Goal: Task Accomplishment & Management: Manage account settings

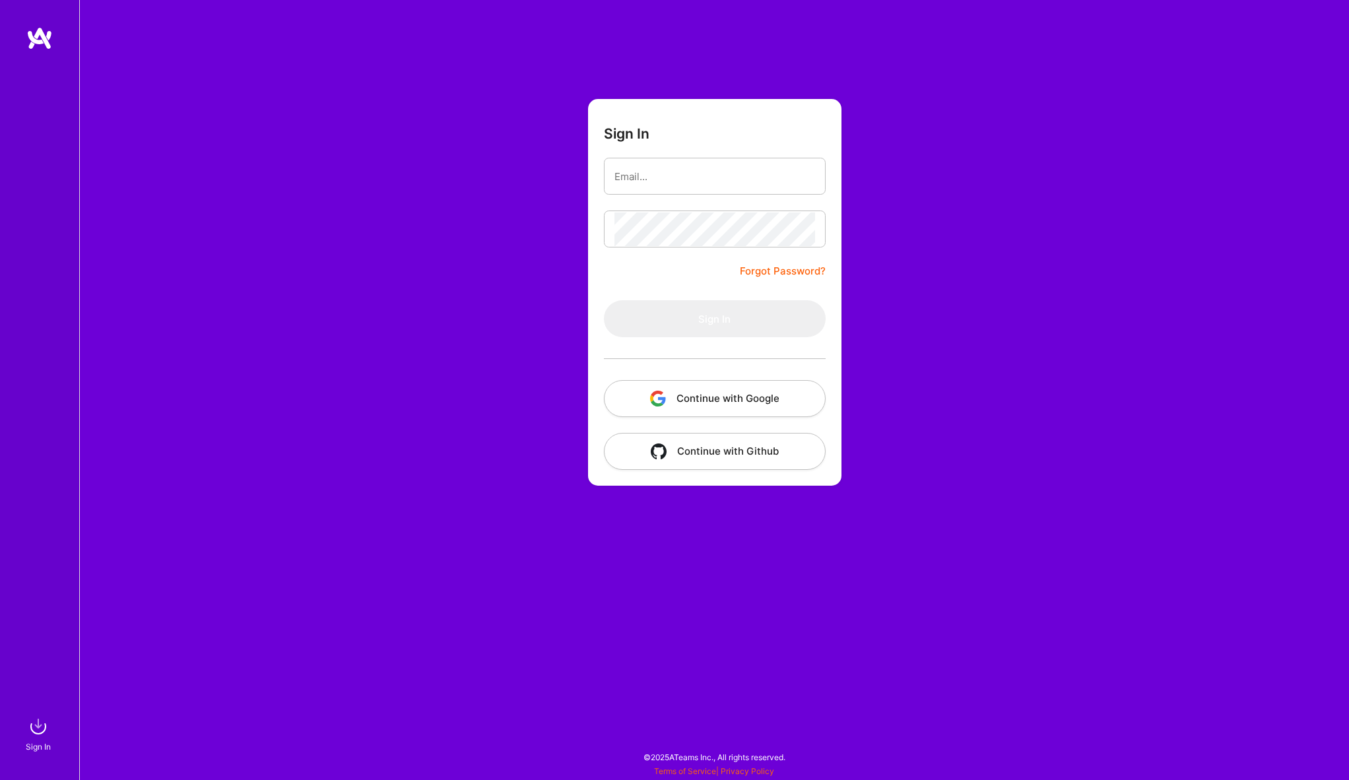
type input "[EMAIL_ADDRESS][DOMAIN_NAME]"
click at [806, 233] on keeper-lock "Open Keeper Popup" at bounding box center [806, 229] width 16 height 16
click at [814, 228] on div at bounding box center [715, 229] width 222 height 37
click at [809, 229] on keeper-lock "Open Keeper Popup" at bounding box center [806, 229] width 16 height 16
click at [806, 231] on keeper-lock "Open Keeper Popup" at bounding box center [806, 229] width 16 height 16
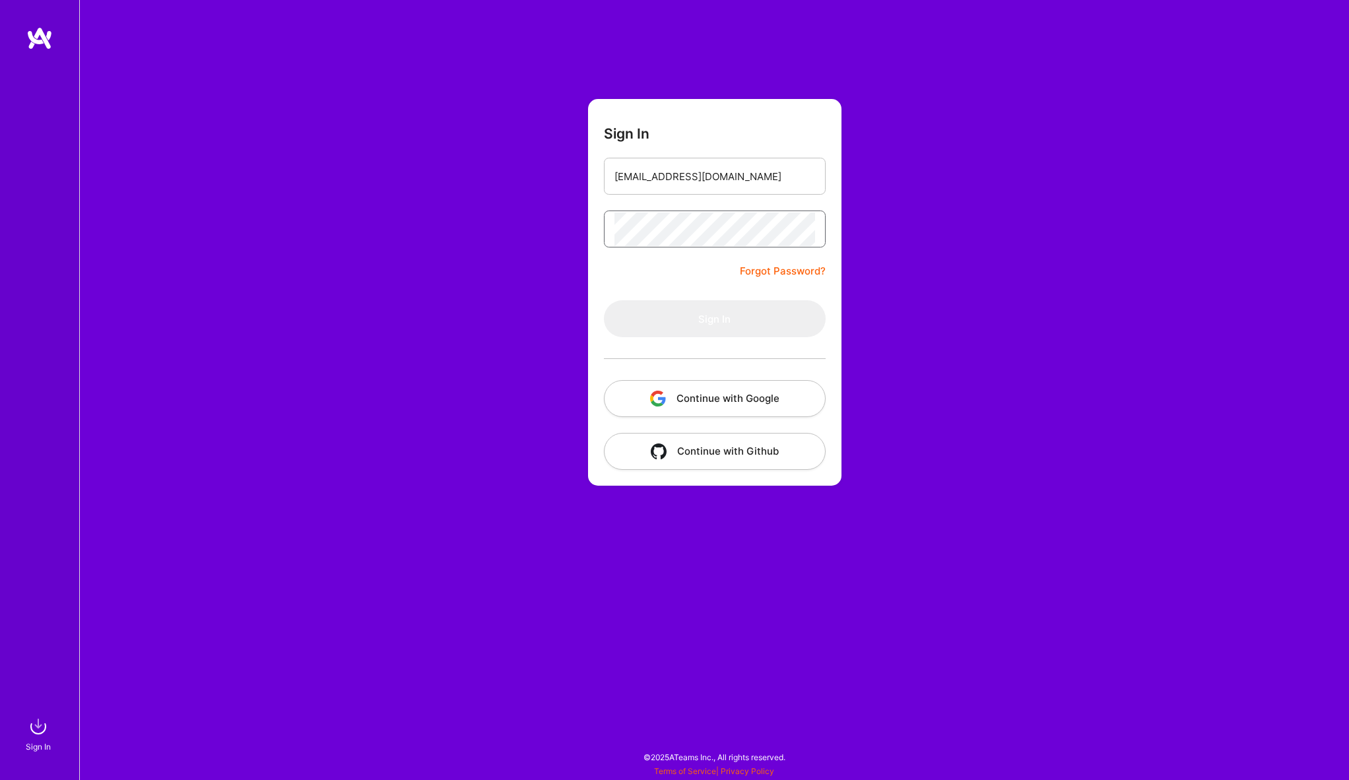
click at [806, 231] on keeper-lock "Open Keeper Popup" at bounding box center [806, 229] width 16 height 16
click at [769, 319] on button "Sign In" at bounding box center [715, 318] width 222 height 37
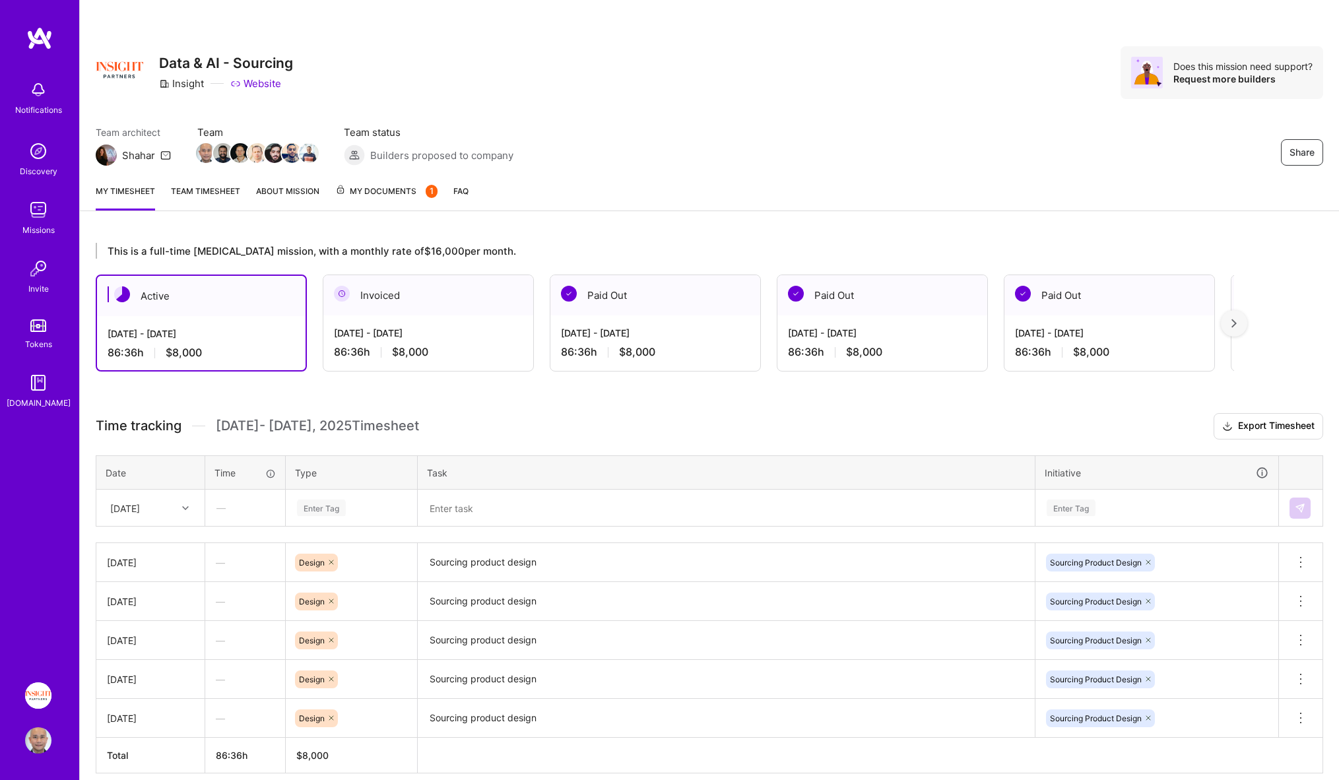
click at [1247, 323] on div at bounding box center [1234, 323] width 26 height 26
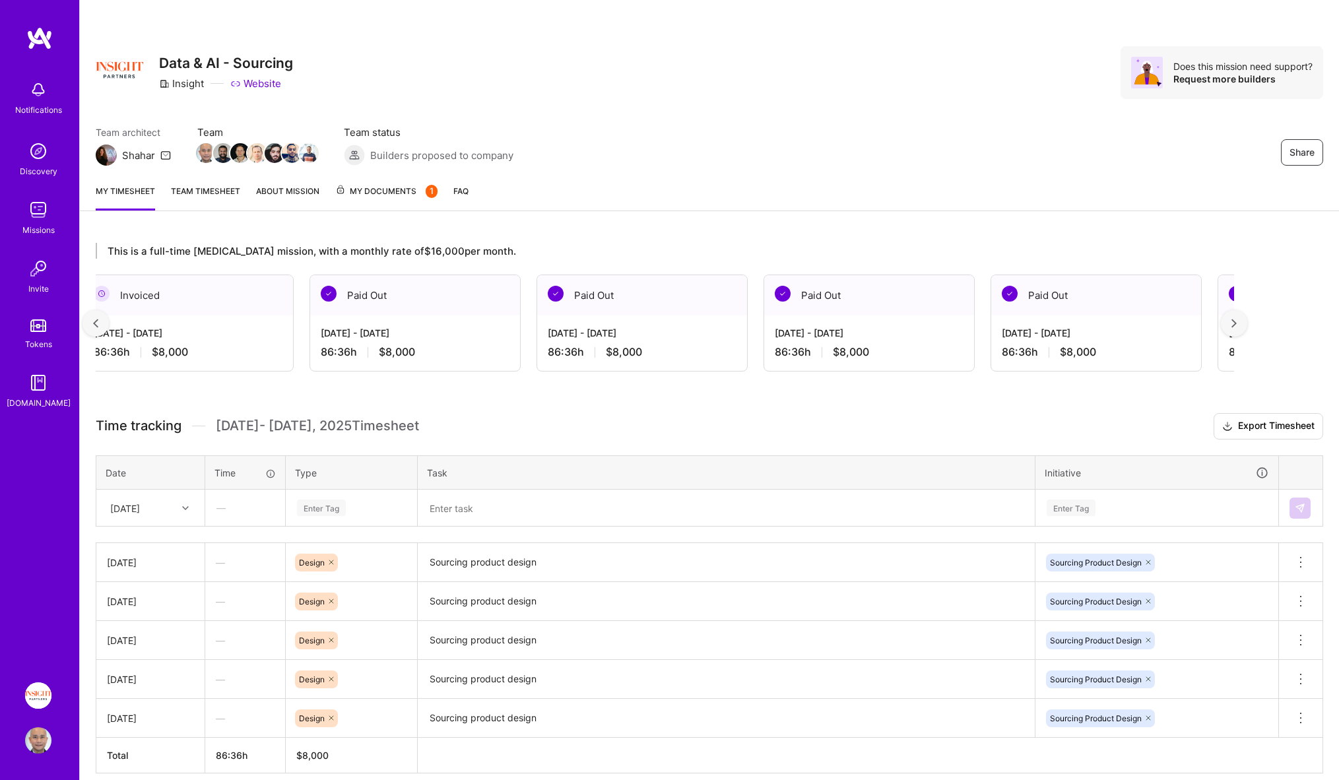
click at [1247, 323] on div at bounding box center [1234, 323] width 26 height 26
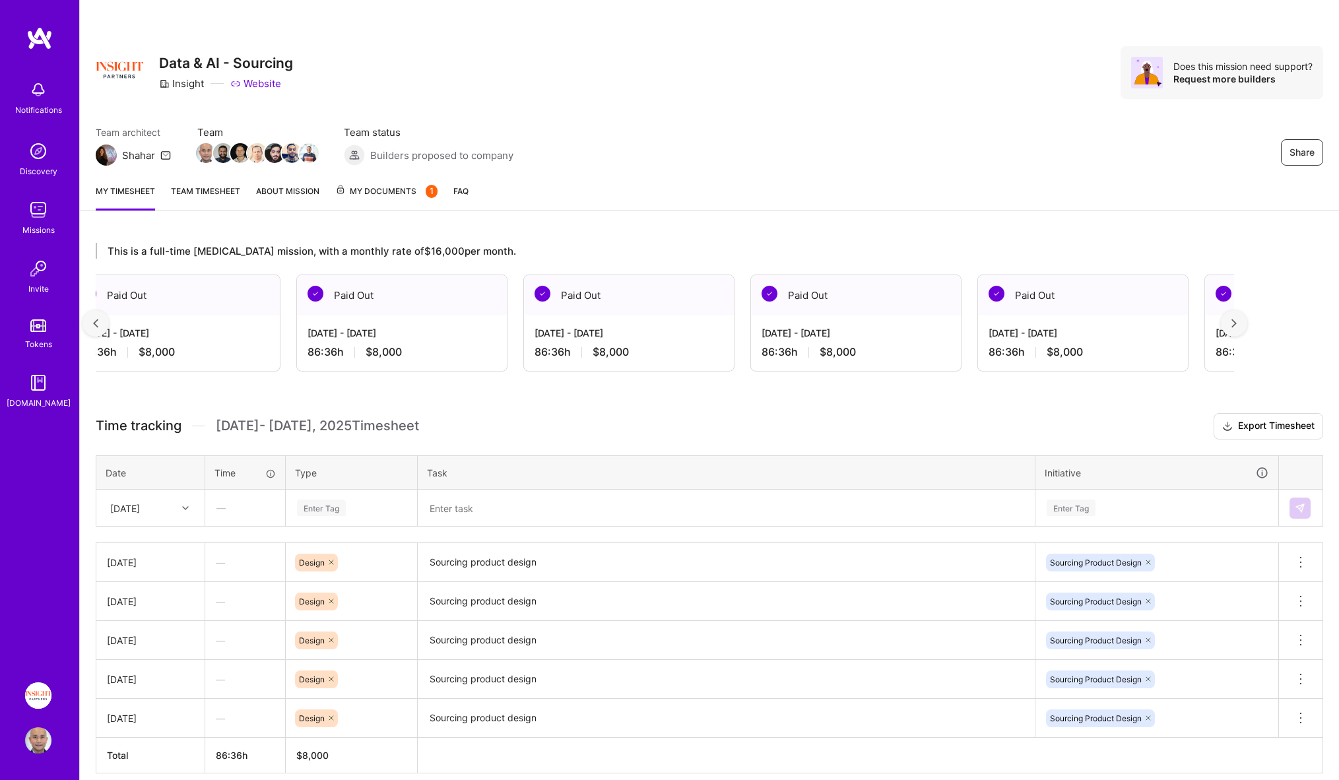
click at [1247, 323] on div at bounding box center [1234, 323] width 26 height 26
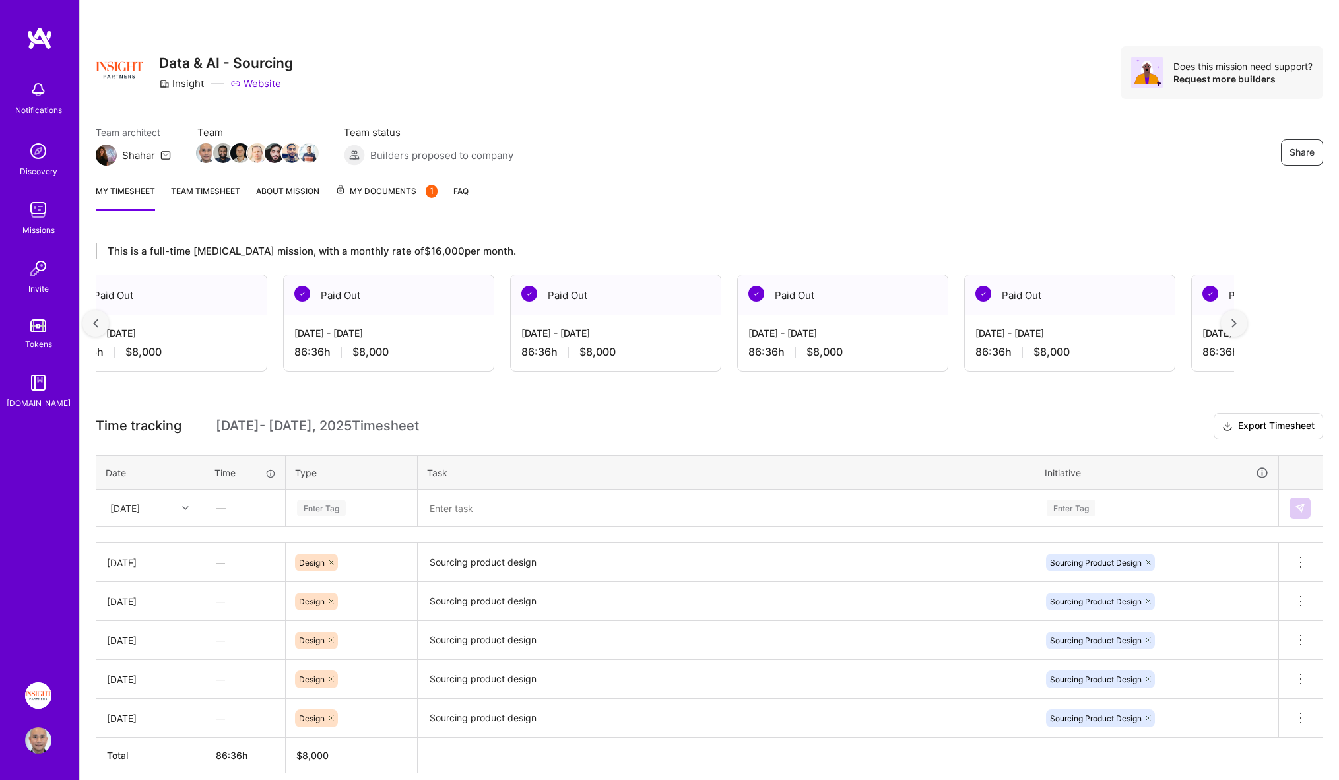
click at [1247, 323] on div at bounding box center [1234, 323] width 26 height 26
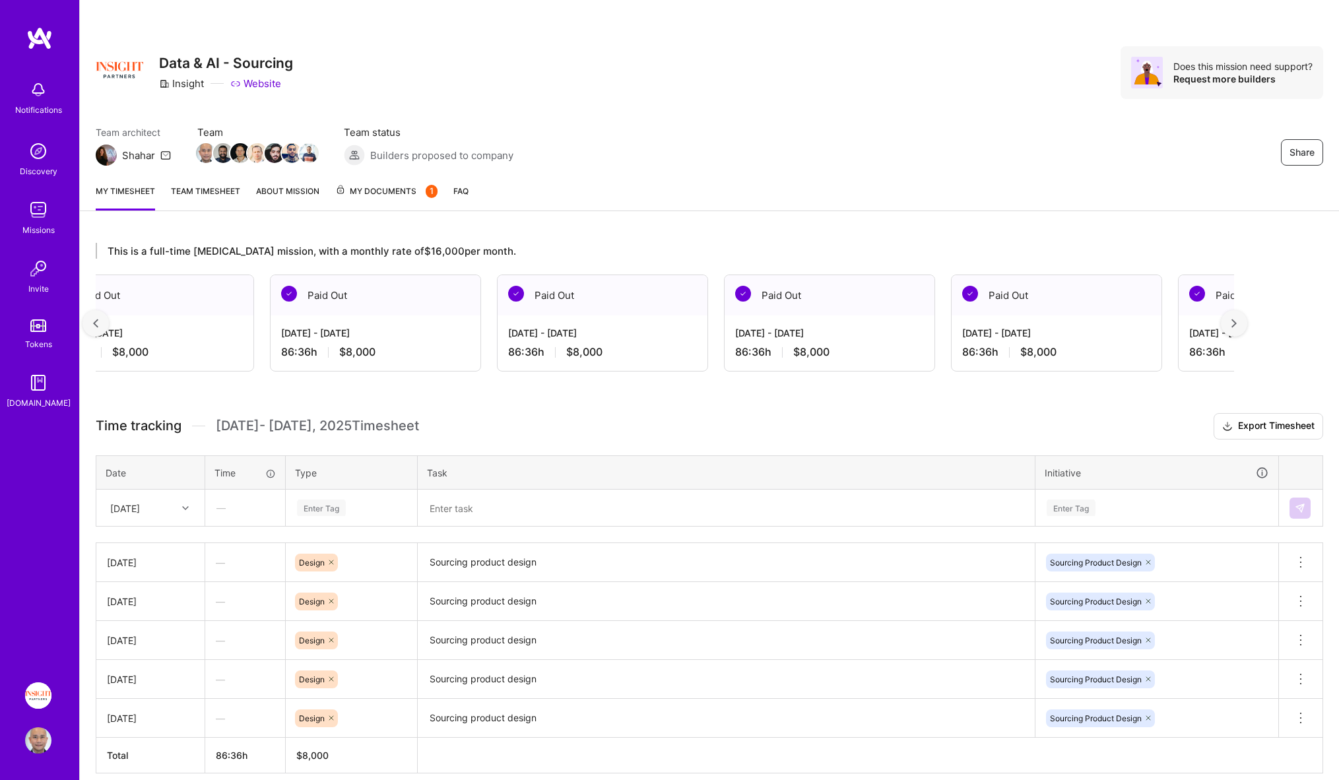
click at [1247, 323] on div at bounding box center [1234, 323] width 26 height 26
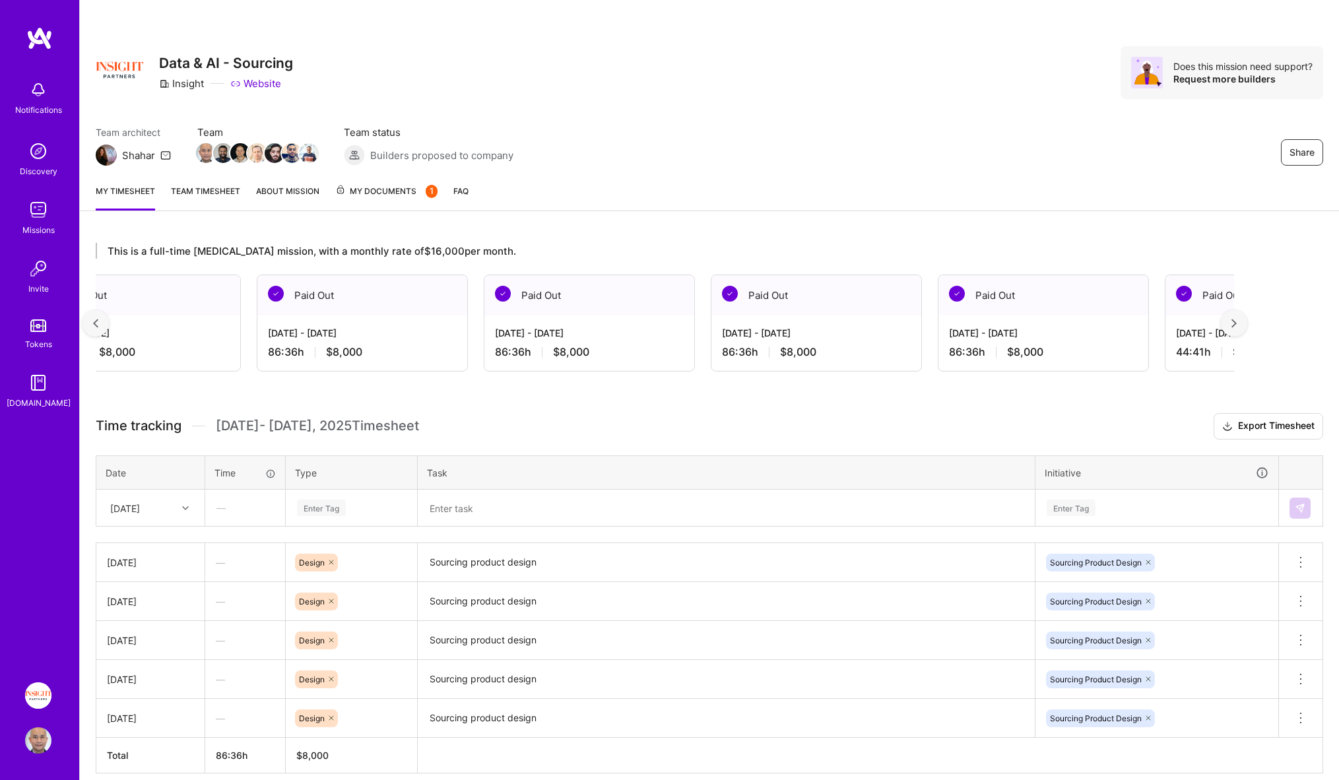
click at [1247, 323] on div at bounding box center [1234, 323] width 26 height 26
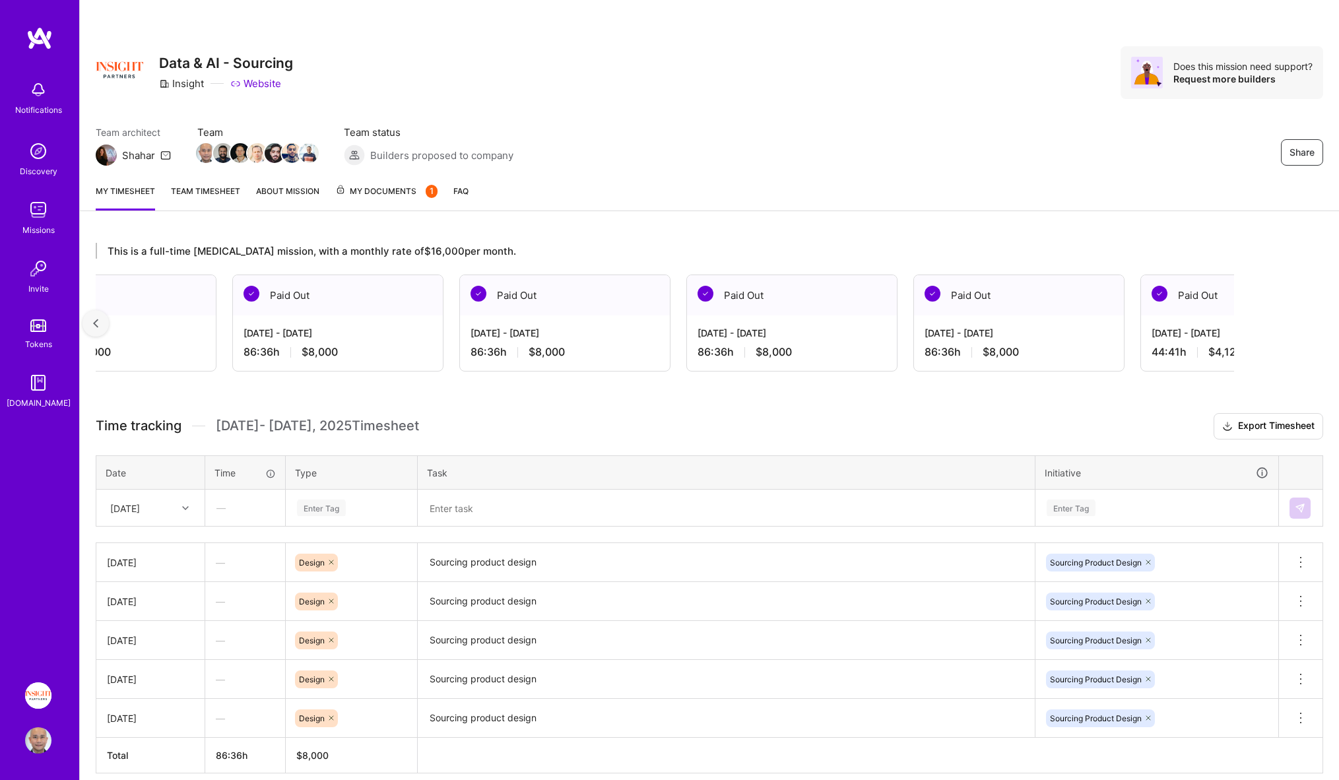
scroll to position [0, 1335]
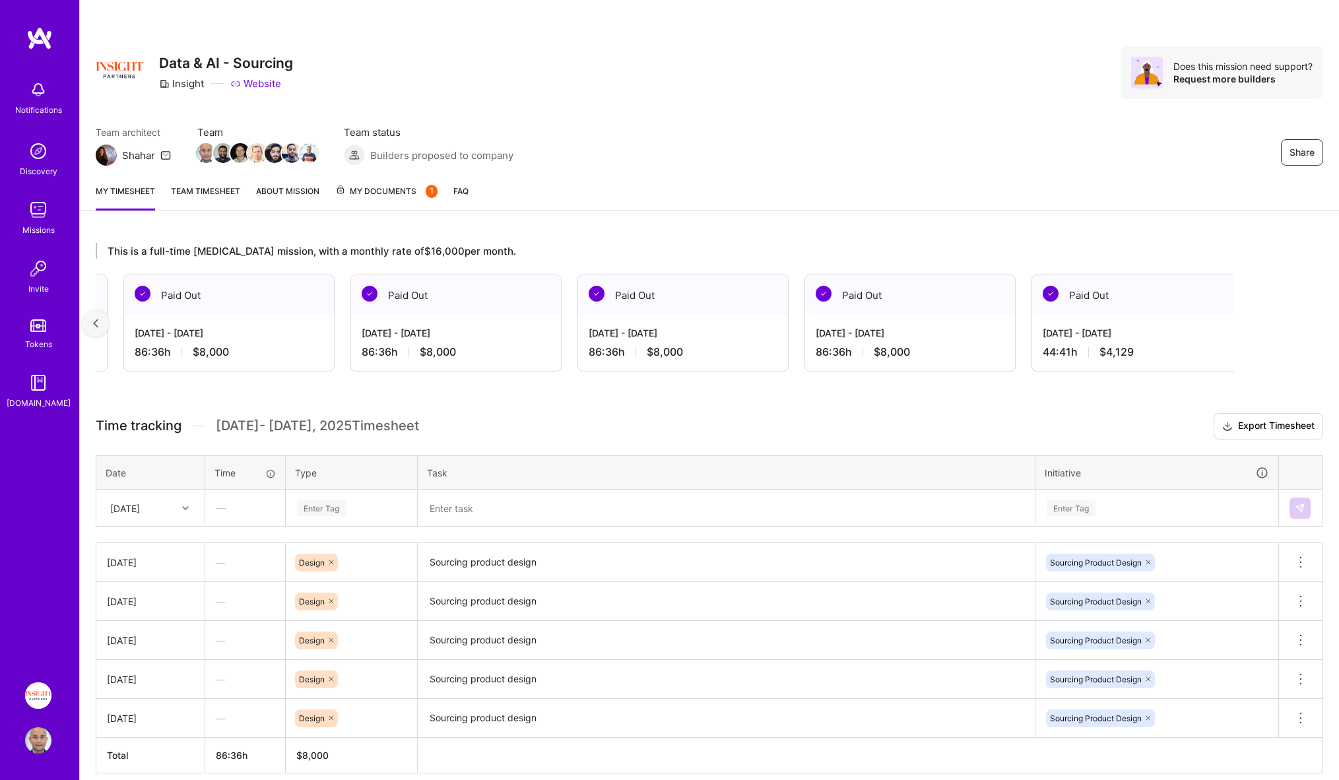
click at [1247, 323] on div "This is a full-time [MEDICAL_DATA] mission, with a monthly rate of $16,000 per …" at bounding box center [709, 532] width 1259 height 611
click at [446, 255] on div "This is a full-time [MEDICAL_DATA] mission, with a monthly rate of $16,000 per …" at bounding box center [665, 251] width 1139 height 16
click at [424, 192] on span "My Documents 1" at bounding box center [386, 191] width 102 height 15
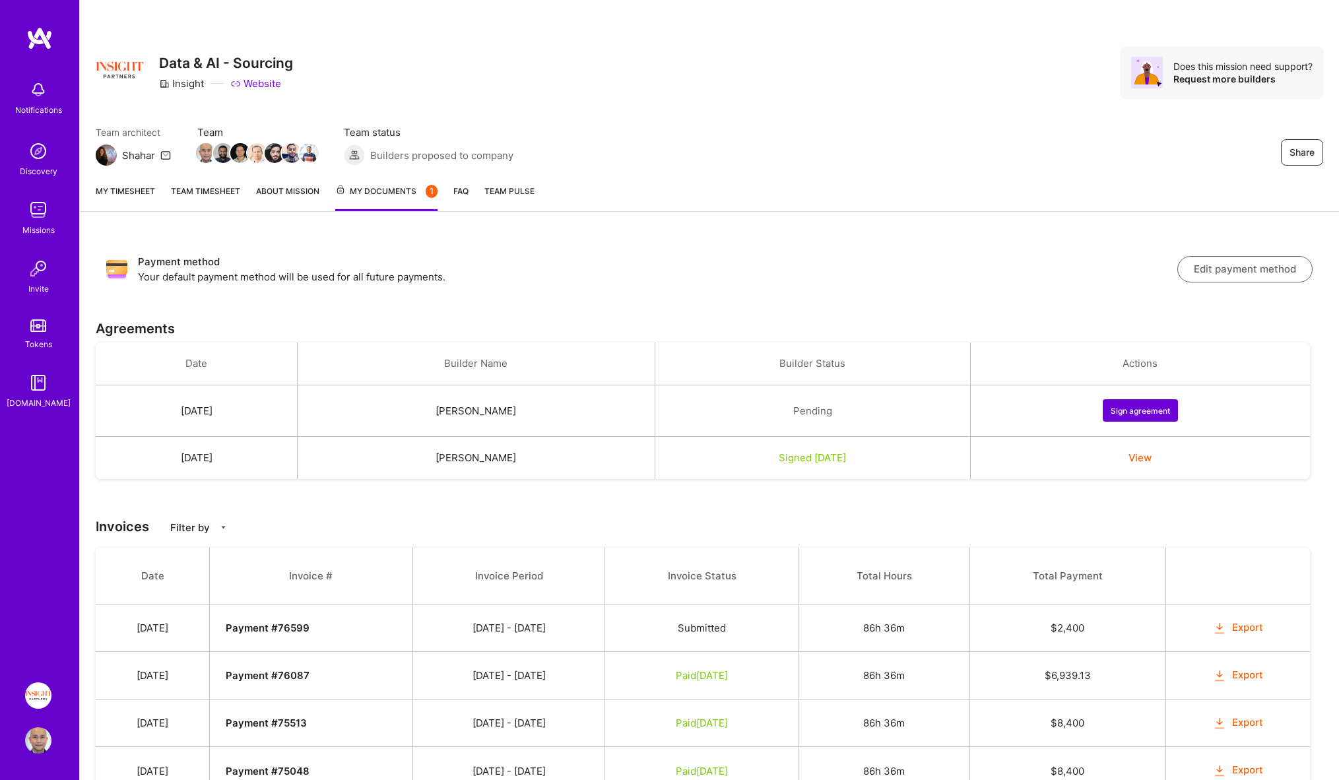
click at [816, 413] on div "Pending" at bounding box center [812, 411] width 283 height 14
click at [1141, 414] on button "Sign agreement" at bounding box center [1140, 410] width 75 height 22
click at [1094, 465] on td "View" at bounding box center [1140, 458] width 340 height 43
click at [1150, 457] on button "View" at bounding box center [1140, 458] width 23 height 14
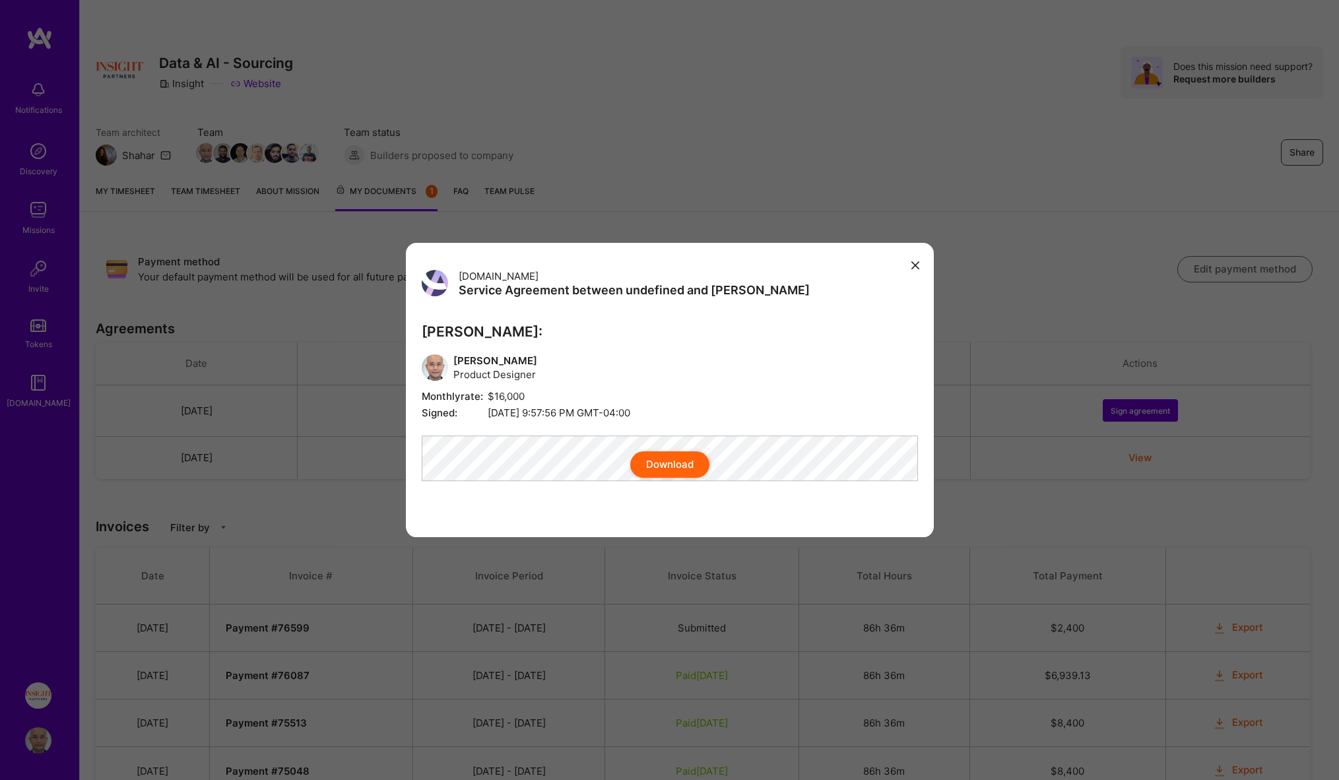
click at [916, 261] on icon "modal" at bounding box center [916, 265] width 8 height 8
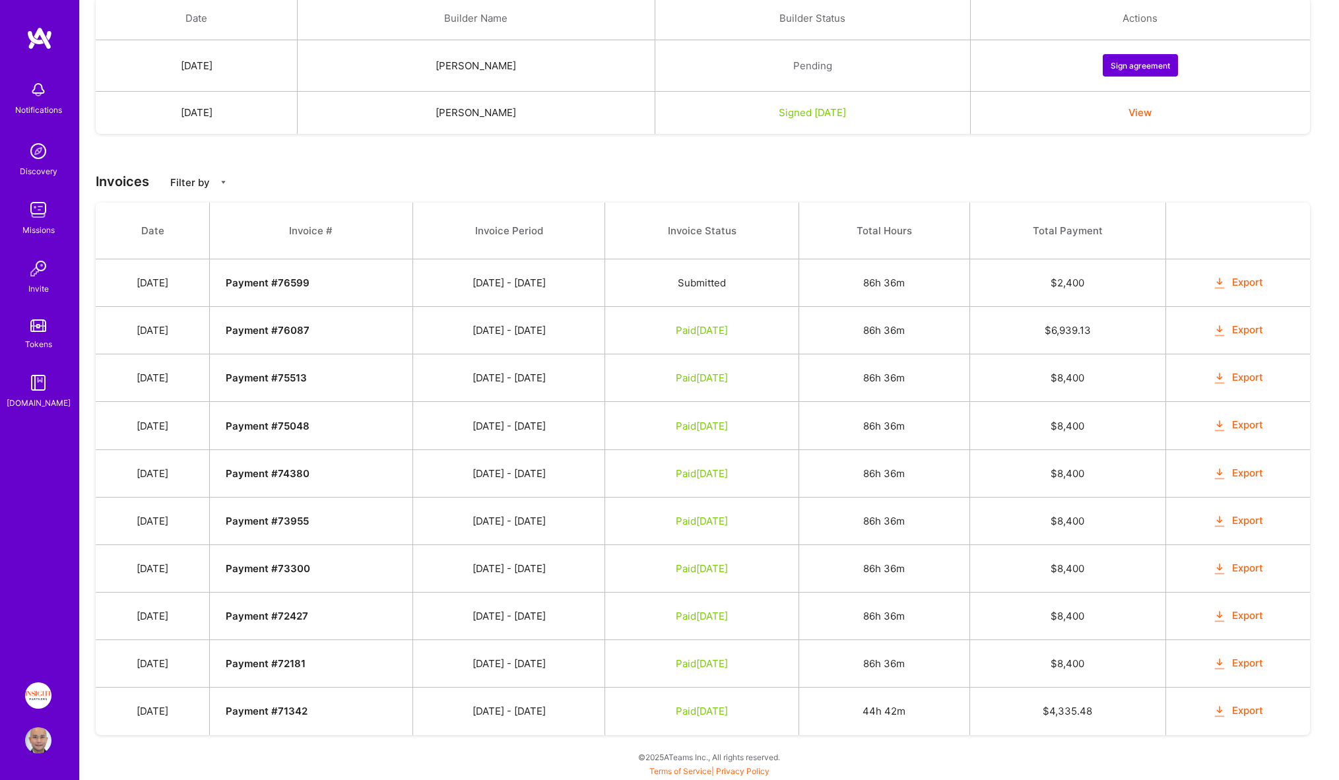
scroll to position [131, 0]
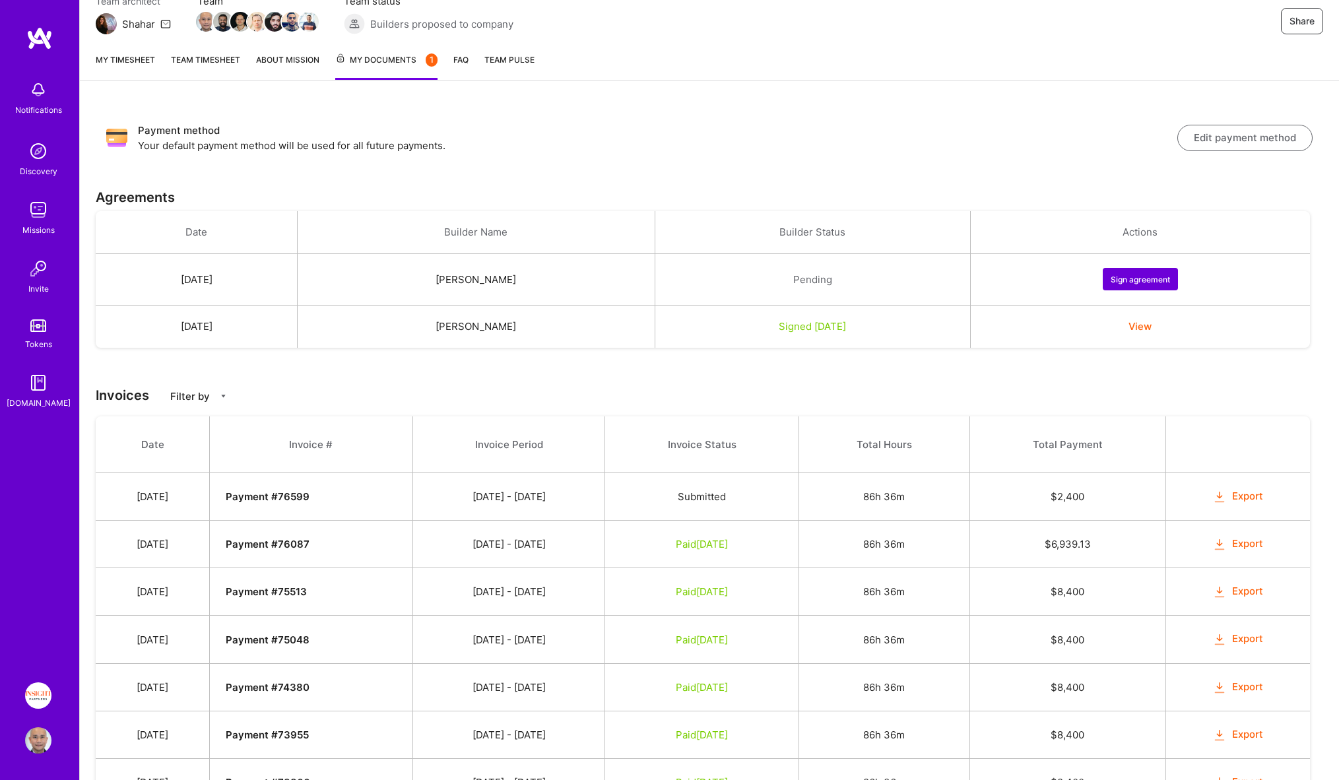
click at [801, 327] on div "Signed [DATE]" at bounding box center [812, 326] width 283 height 14
click at [1168, 334] on td "View" at bounding box center [1140, 327] width 340 height 43
click at [1152, 331] on button "View" at bounding box center [1140, 326] width 23 height 14
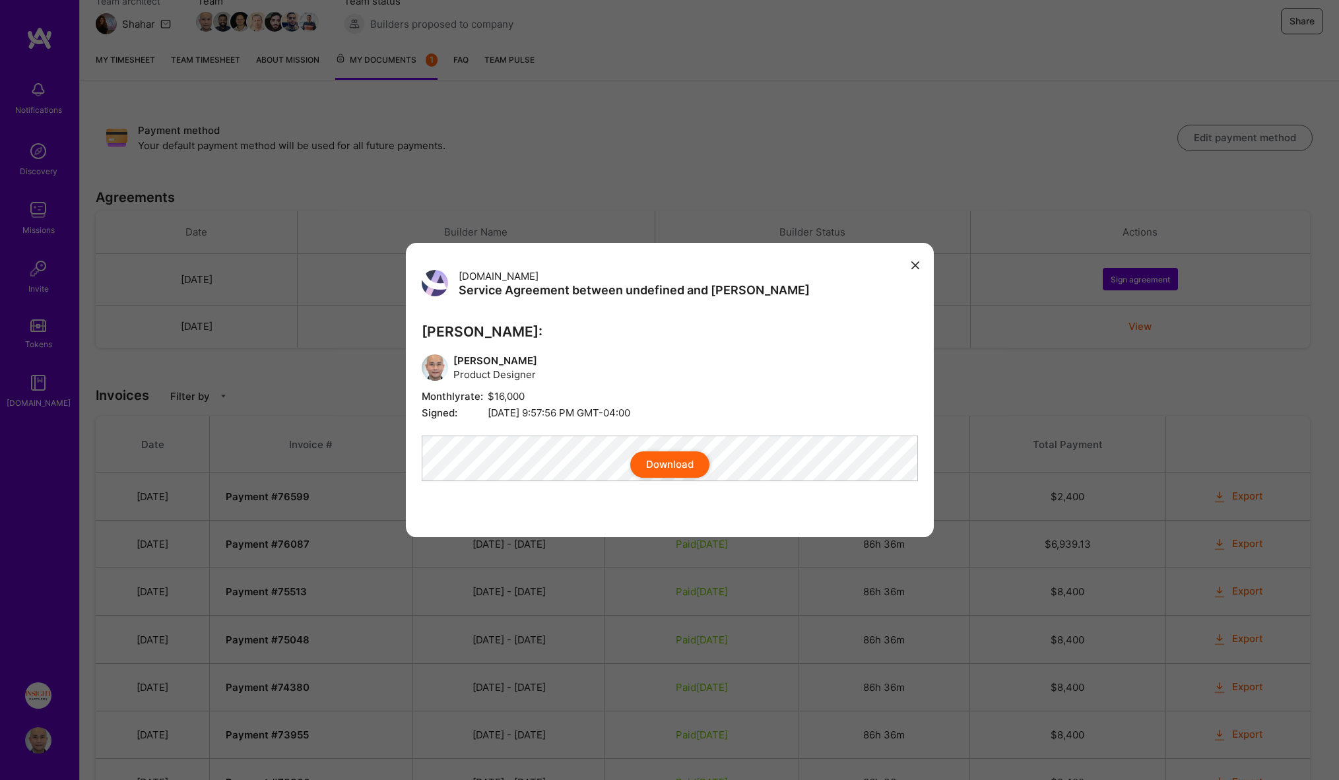
click at [918, 261] on icon "modal" at bounding box center [916, 265] width 8 height 8
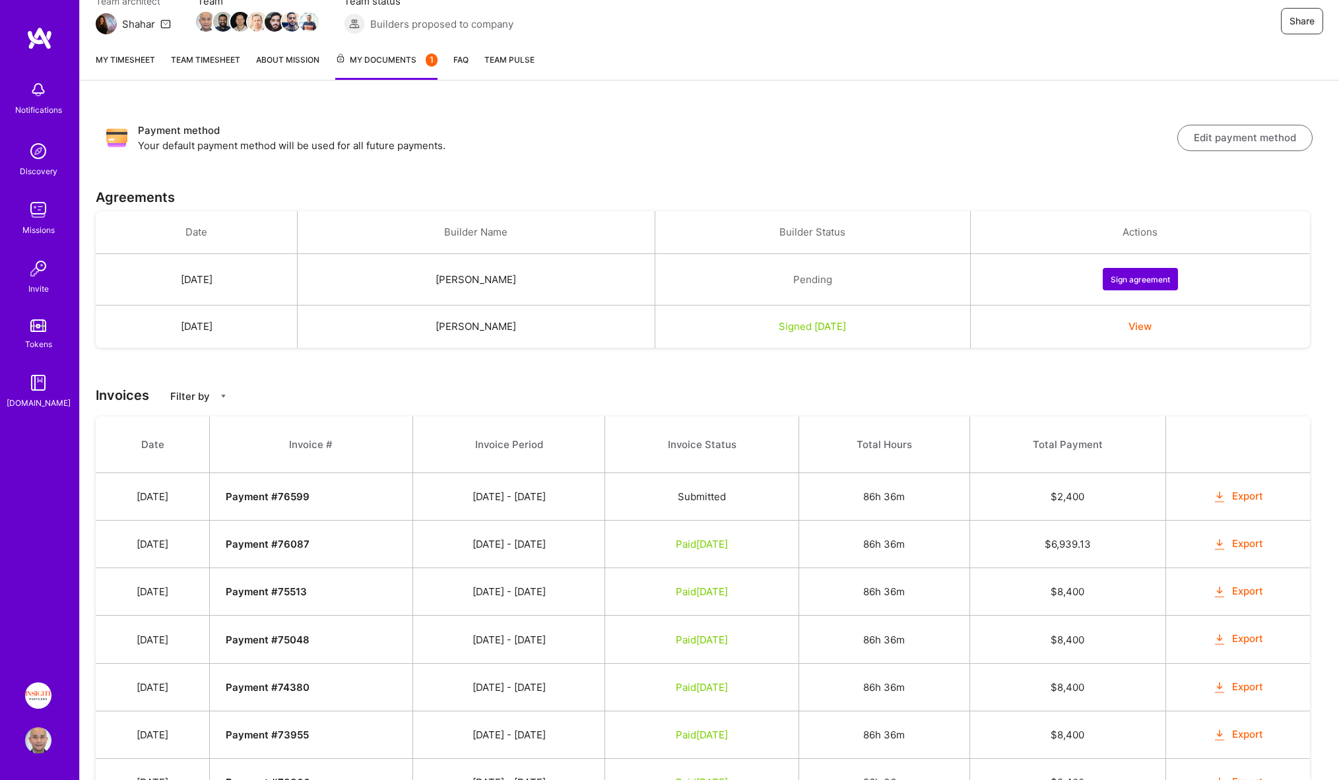
click at [1152, 328] on button "View" at bounding box center [1140, 326] width 23 height 14
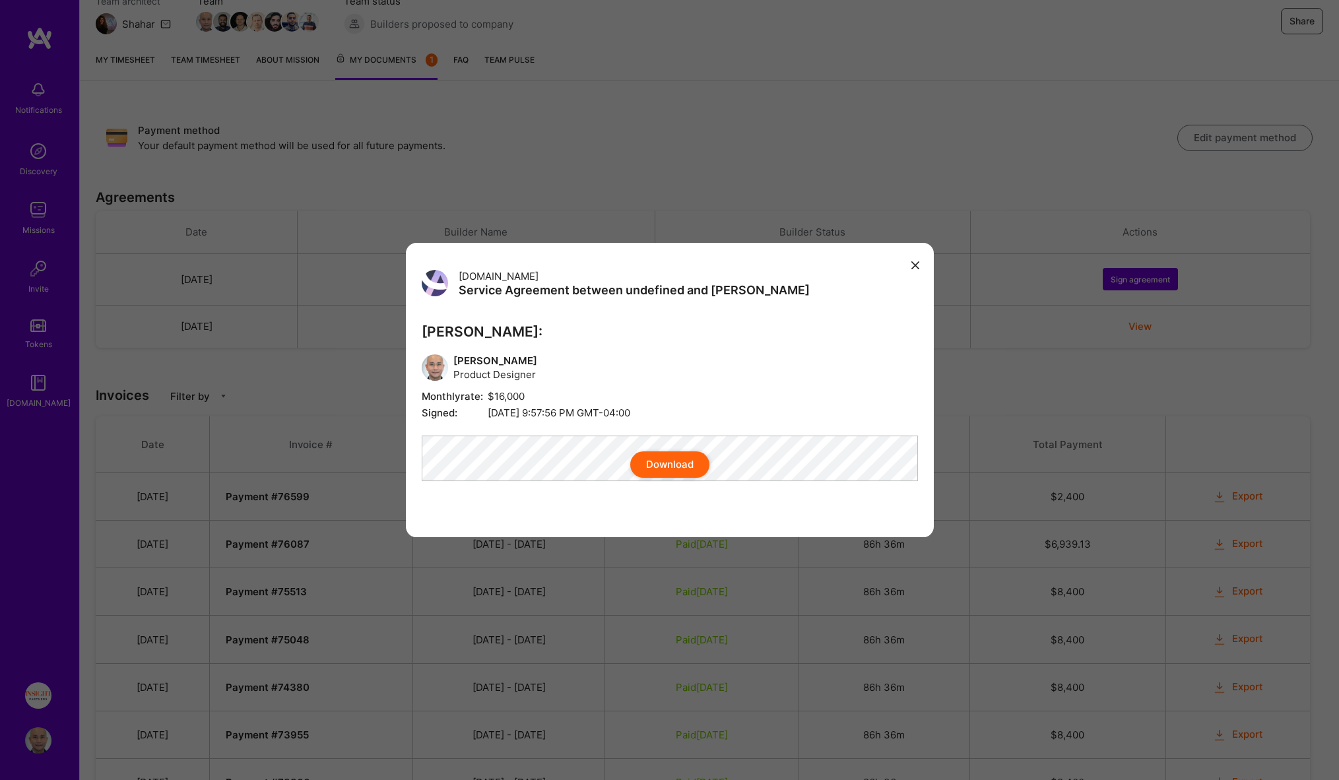
click at [918, 261] on icon "modal" at bounding box center [916, 265] width 8 height 8
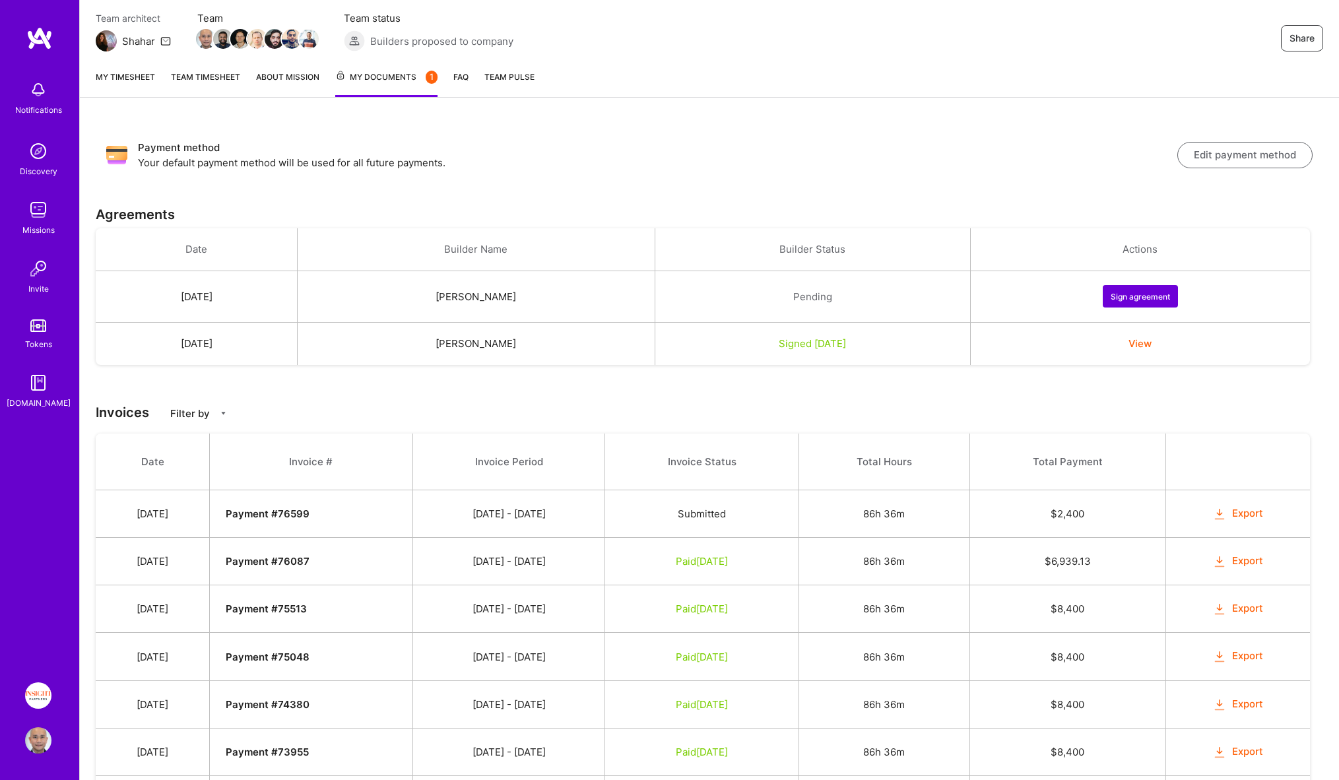
scroll to position [124, 0]
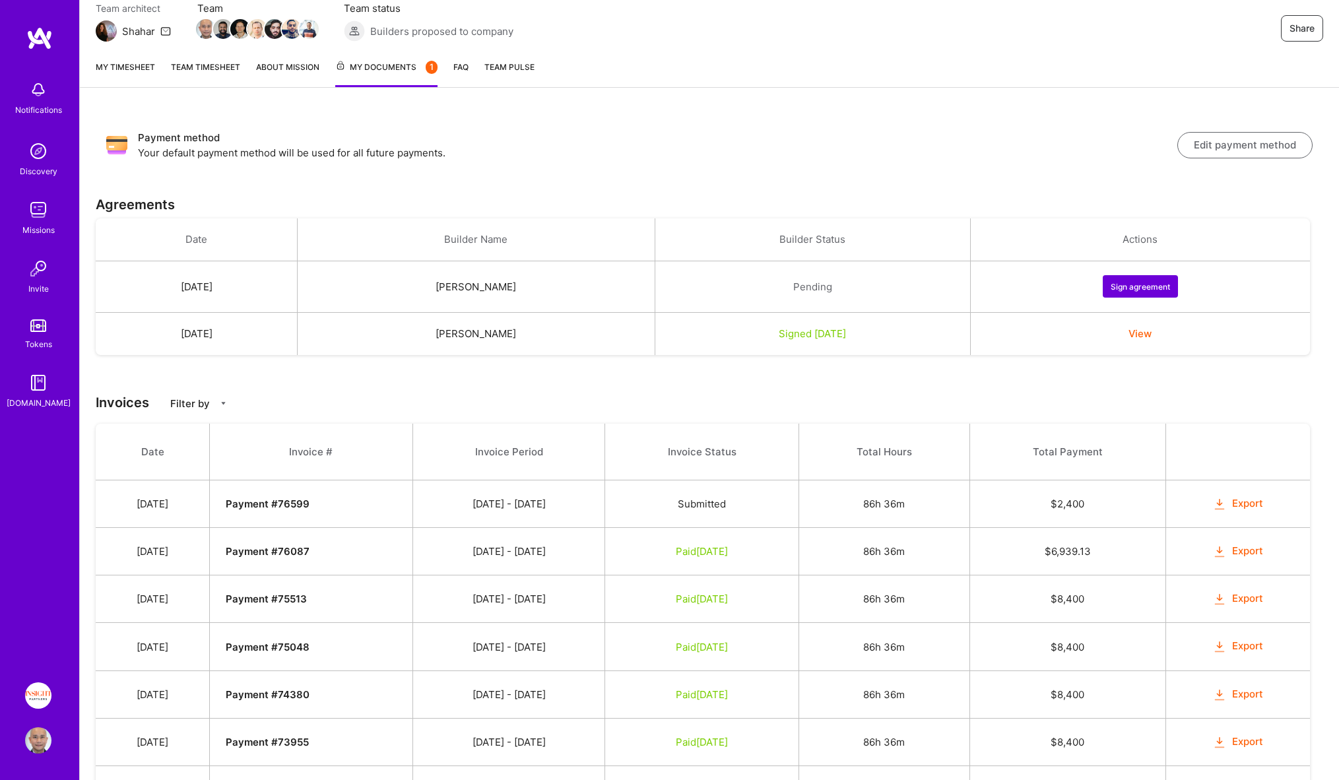
click at [28, 88] on img at bounding box center [38, 90] width 26 height 26
click at [531, 135] on div "Notifications Discovery Missions Invite Tokens [DOMAIN_NAME] Insight Partners: …" at bounding box center [674, 435] width 1349 height 1119
